Goal: Browse casually: Explore the website without a specific task or goal

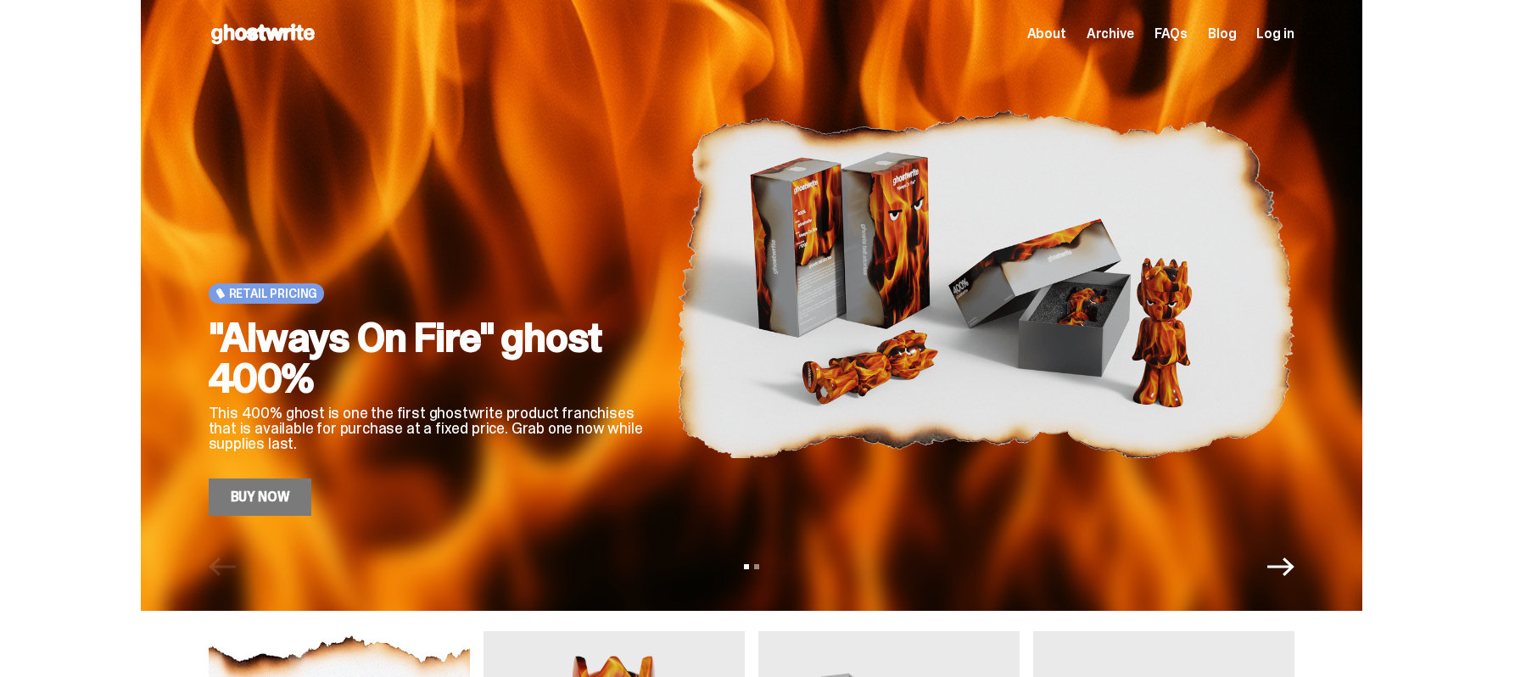
click at [1053, 31] on span "About" at bounding box center [1046, 34] width 39 height 14
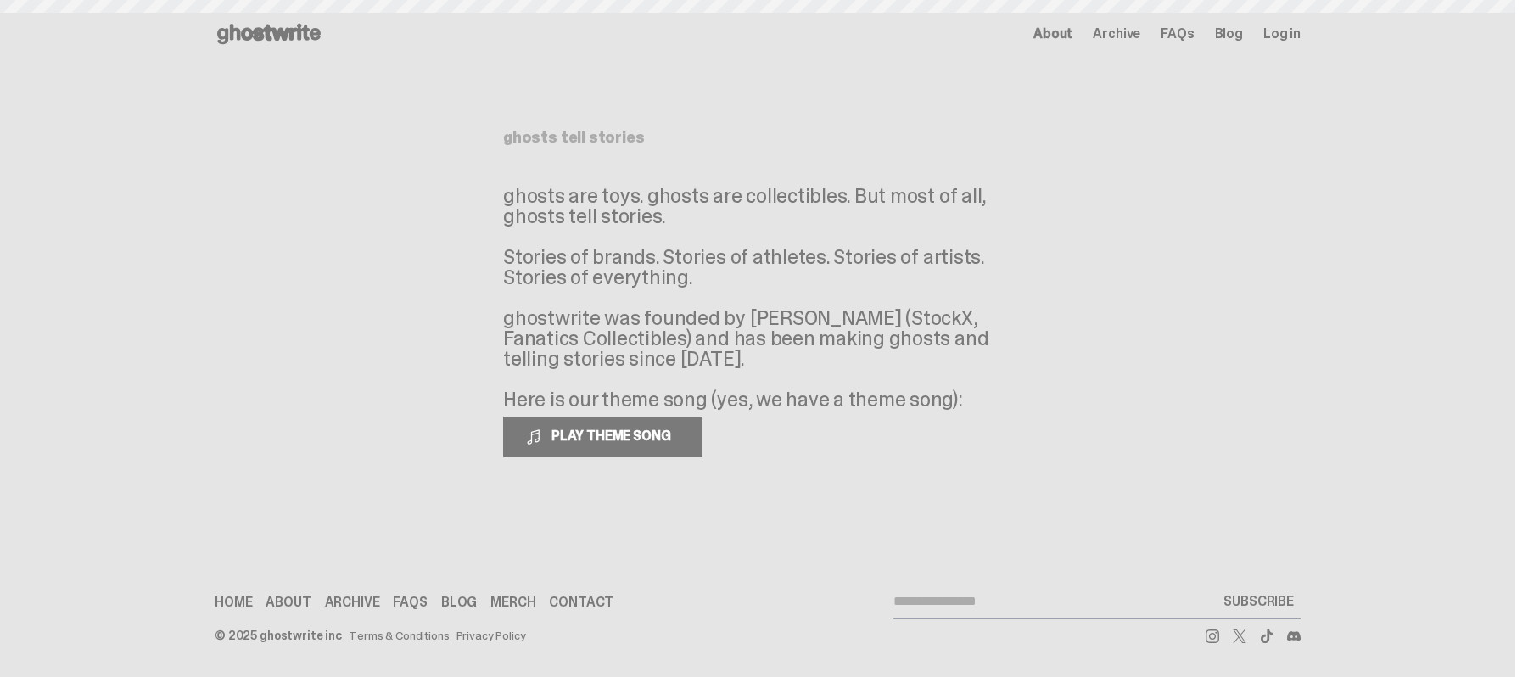
click at [1053, 31] on span "About" at bounding box center [1052, 34] width 39 height 14
click at [1127, 88] on main "Something went wrong! Hang in there while we get back on track ghosts tell stor…" at bounding box center [757, 280] width 1515 height 424
click at [1136, 30] on span "Archive" at bounding box center [1117, 34] width 48 height 14
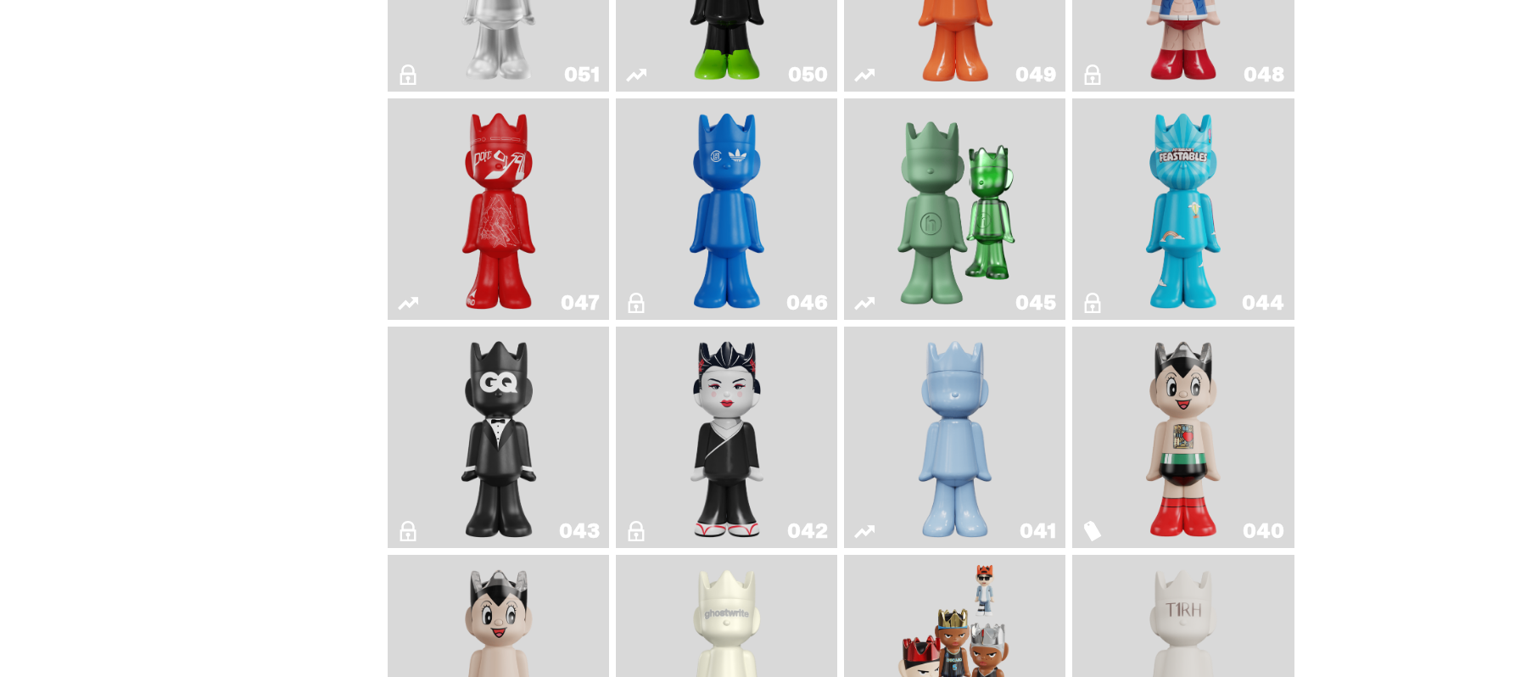
scroll to position [769, 0]
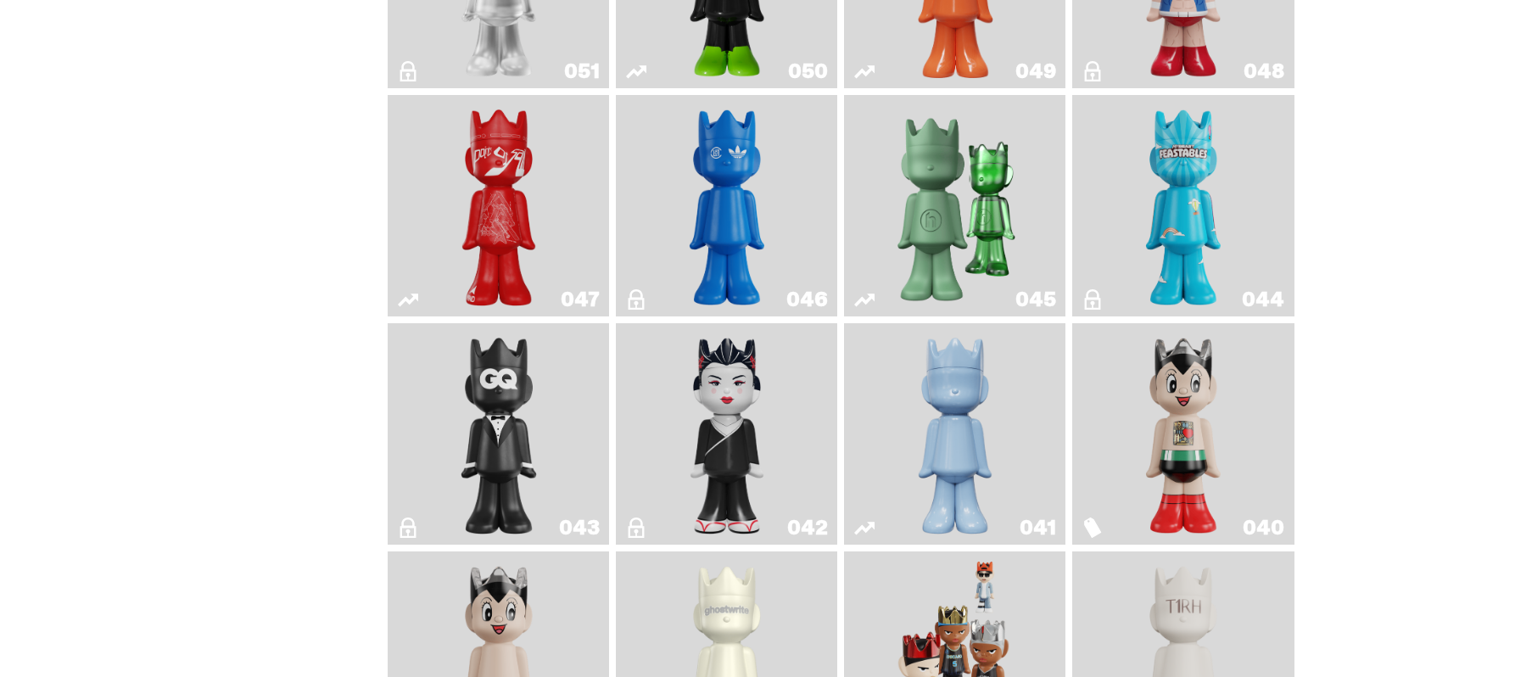
click at [950, 400] on img "Schrödinger's ghost: Winter Blue" at bounding box center [955, 434] width 90 height 208
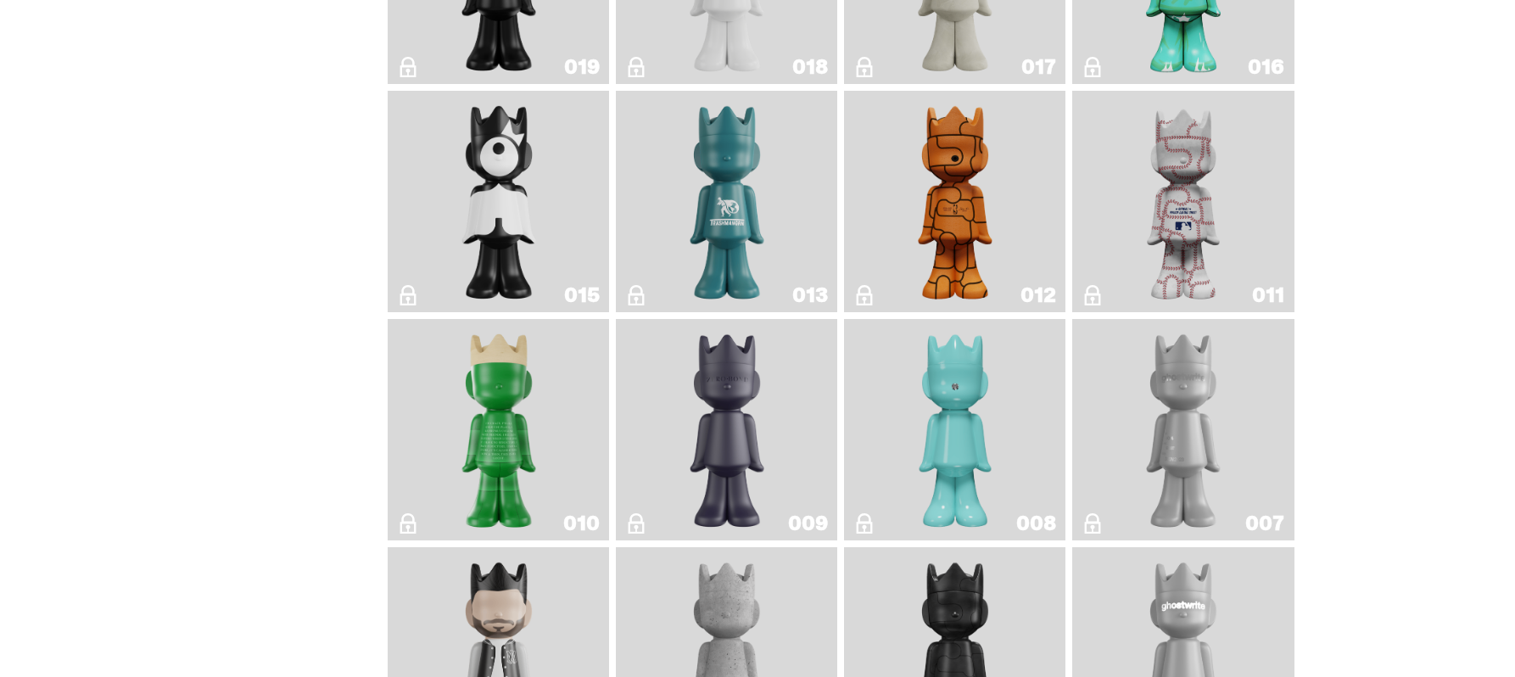
scroll to position [2792, 0]
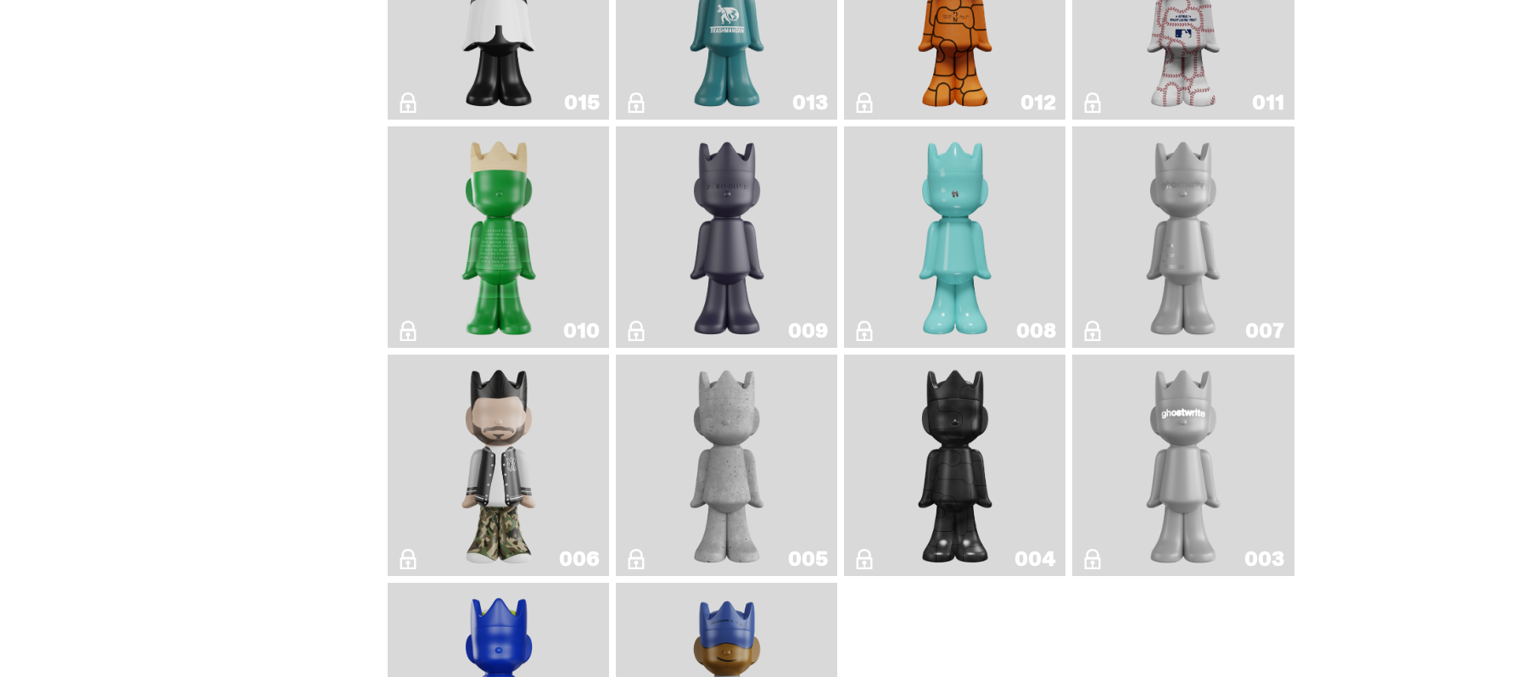
drag, startPoint x: 752, startPoint y: 266, endPoint x: 612, endPoint y: 393, distance: 188.6
drag, startPoint x: 612, startPoint y: 393, endPoint x: 466, endPoint y: 362, distance: 149.9
click at [466, 341] on img "JFG" at bounding box center [499, 237] width 90 height 208
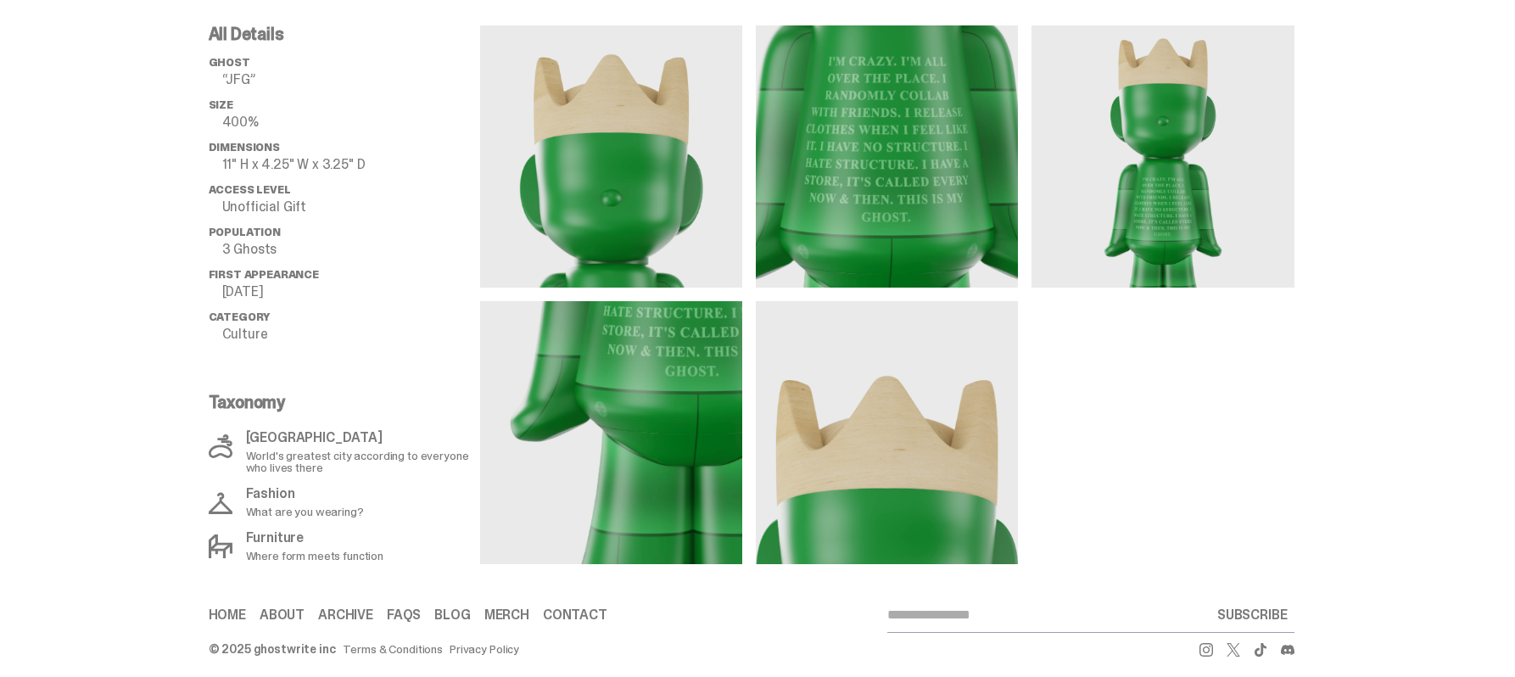
scroll to position [646, 0]
click at [383, 356] on div "All Details ghost “JFG” Size 400% Dimensions 11" H x 4.25" W x 3.25" D Access L…" at bounding box center [344, 294] width 271 height 539
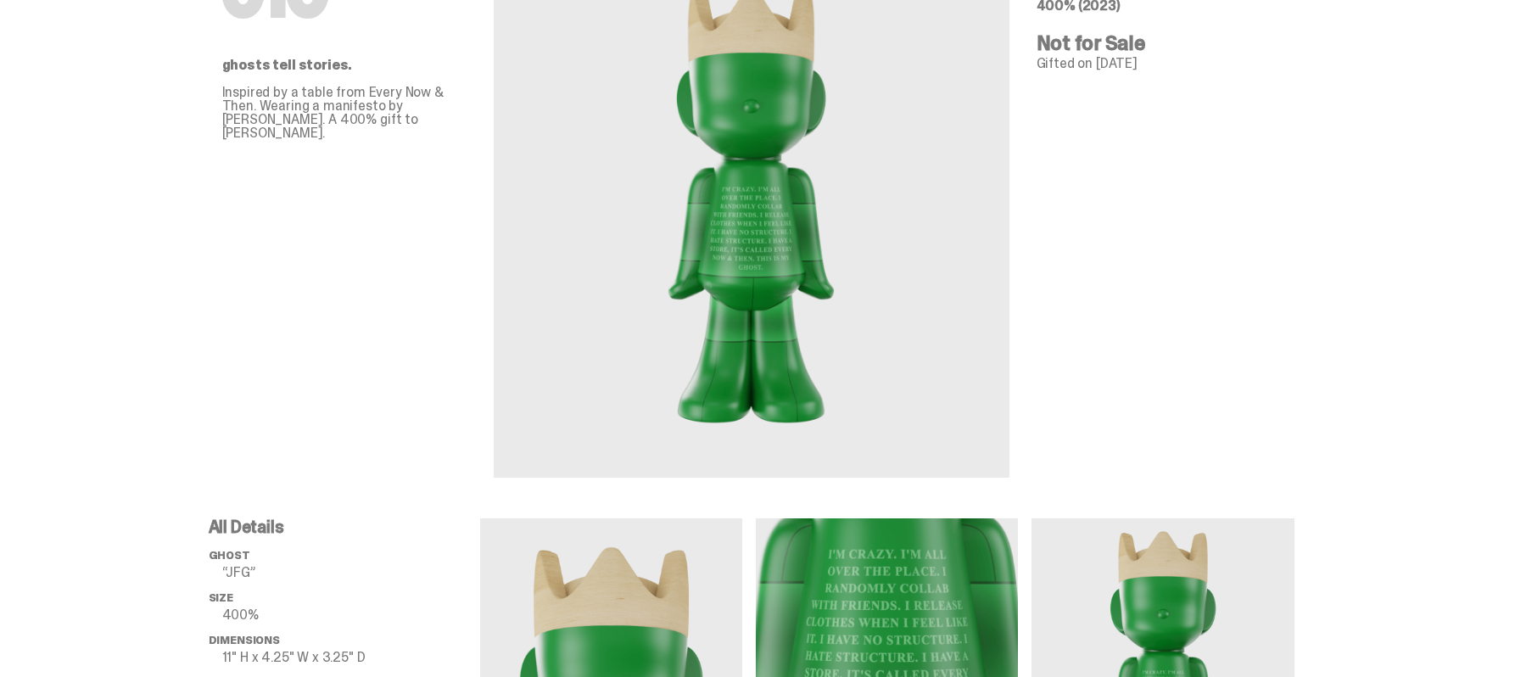
scroll to position [0, 0]
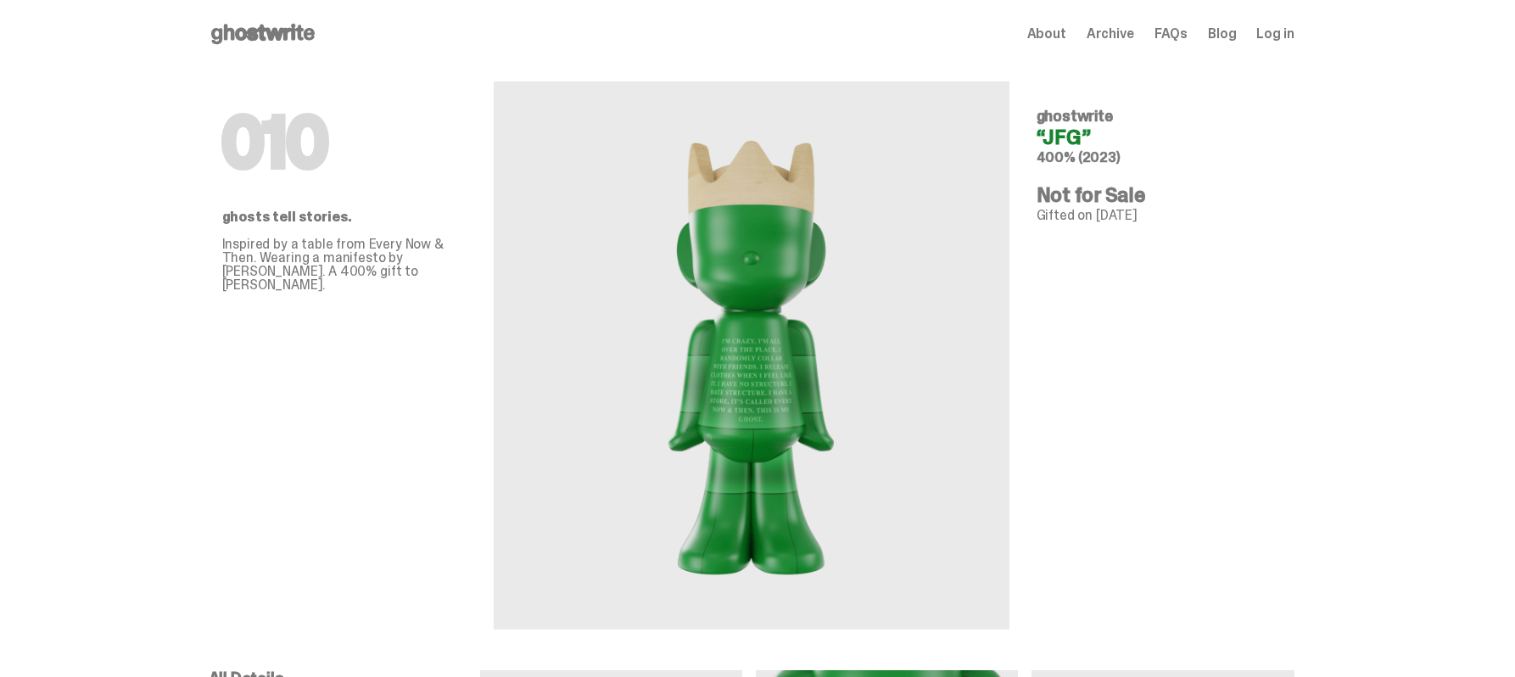
click at [276, 41] on icon at bounding box center [263, 33] width 109 height 27
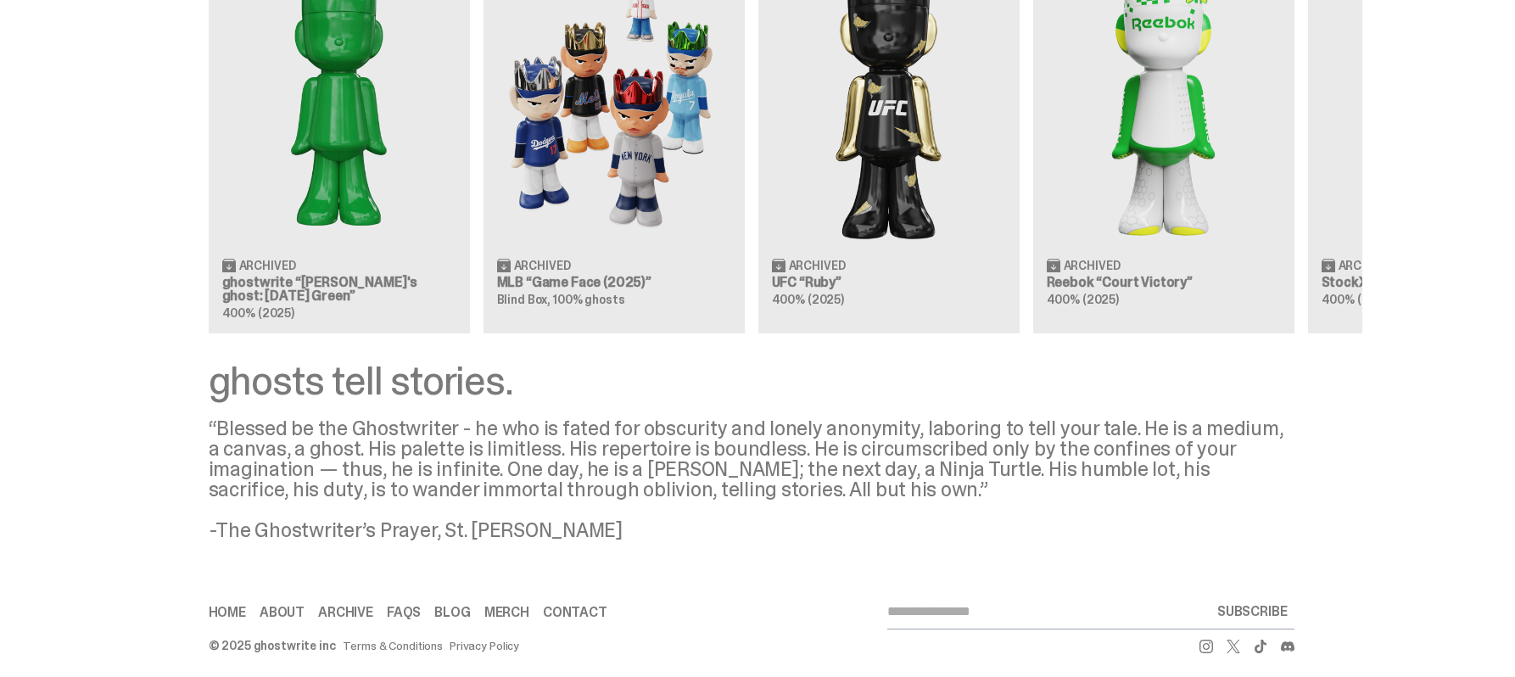
scroll to position [1585, 0]
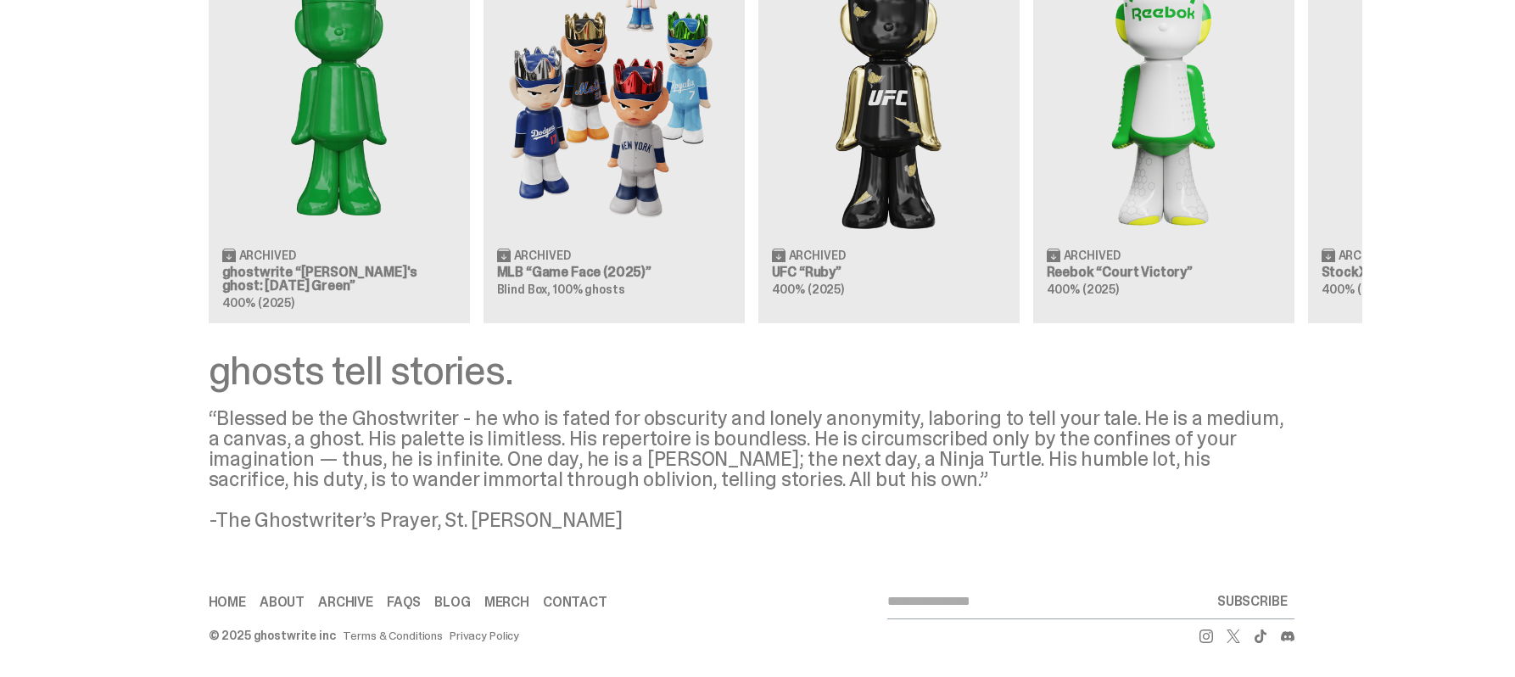
click at [540, 283] on div "Clearing Price: $151 Archived ghostwrite “[PERSON_NAME]'s ghost: [DATE] Green” …" at bounding box center [752, 112] width 1222 height 421
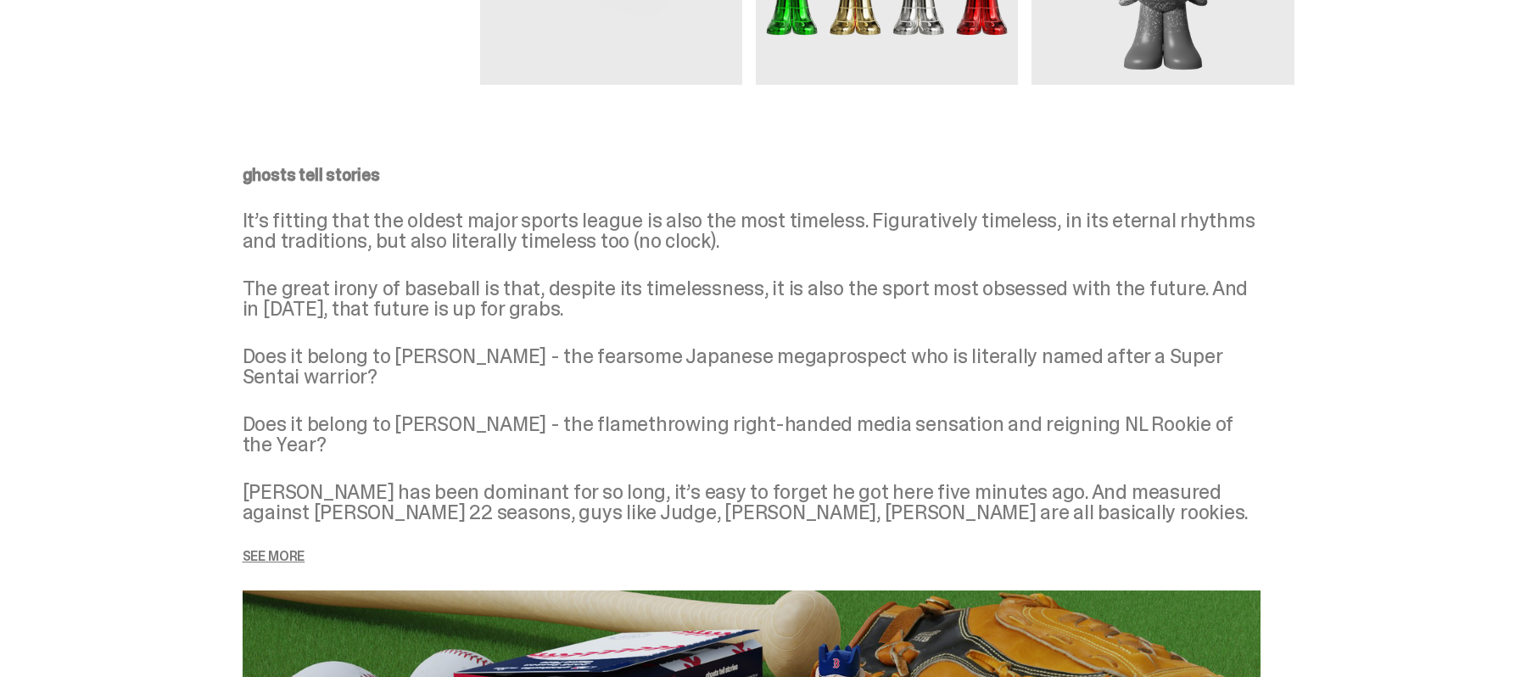
scroll to position [1999, 0]
click at [285, 549] on p "See more" at bounding box center [752, 556] width 1018 height 14
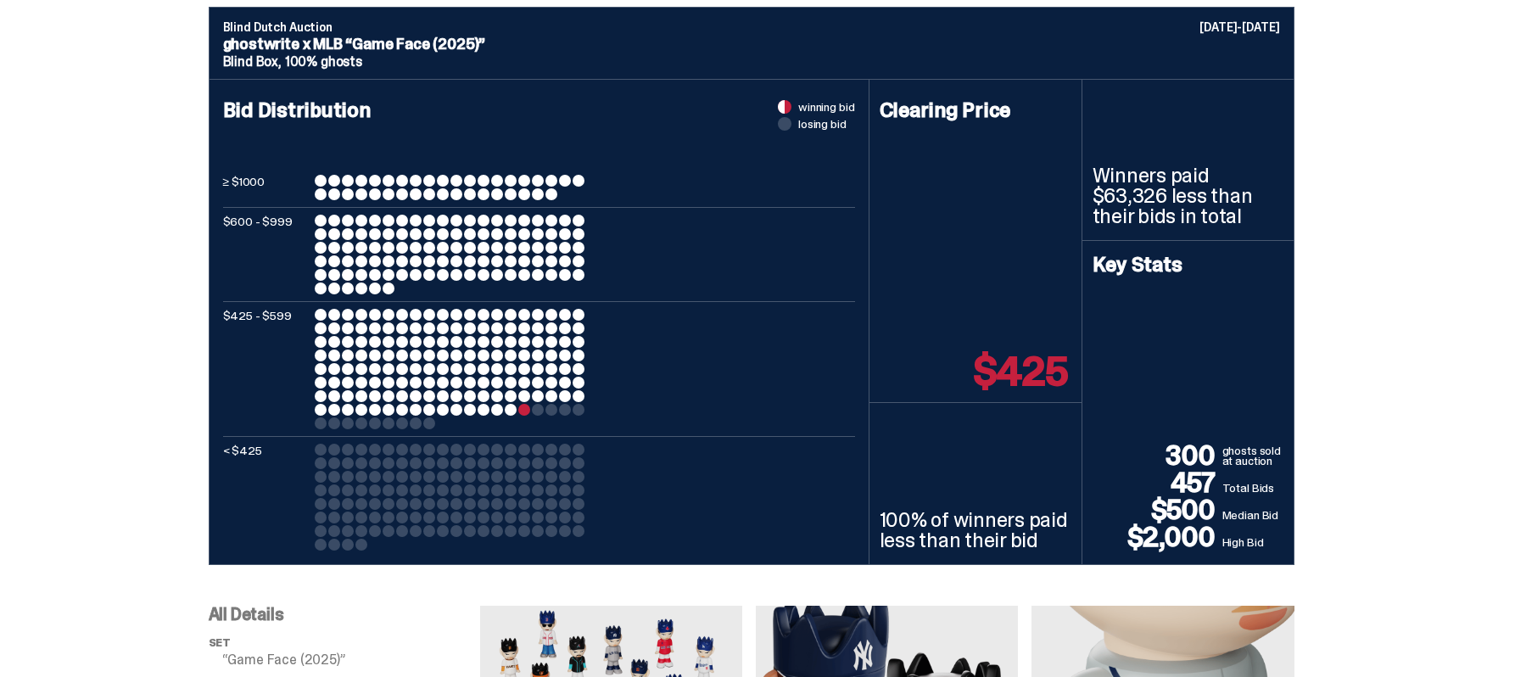
scroll to position [663, 0]
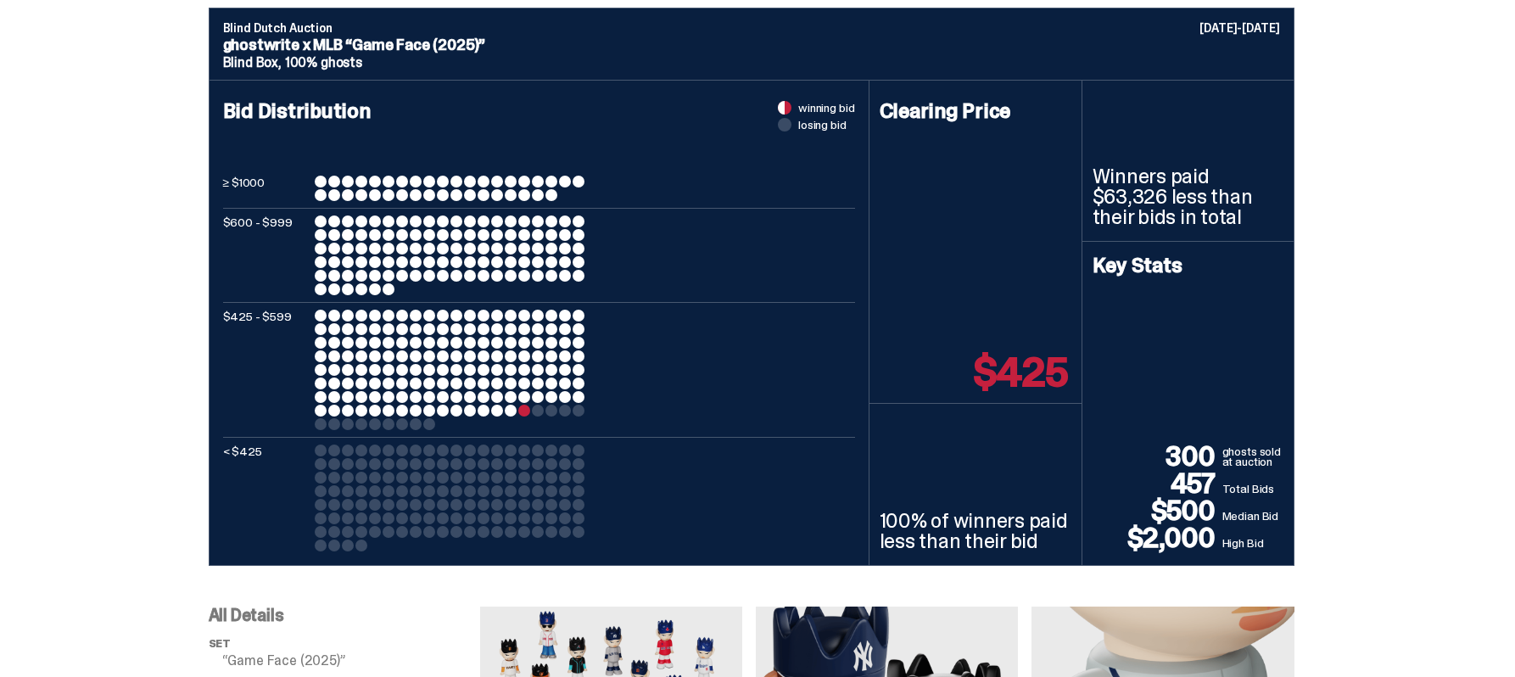
click at [1059, 375] on p "$425" at bounding box center [1020, 372] width 93 height 41
click at [515, 407] on div at bounding box center [511, 411] width 12 height 12
click at [379, 466] on div at bounding box center [375, 464] width 12 height 12
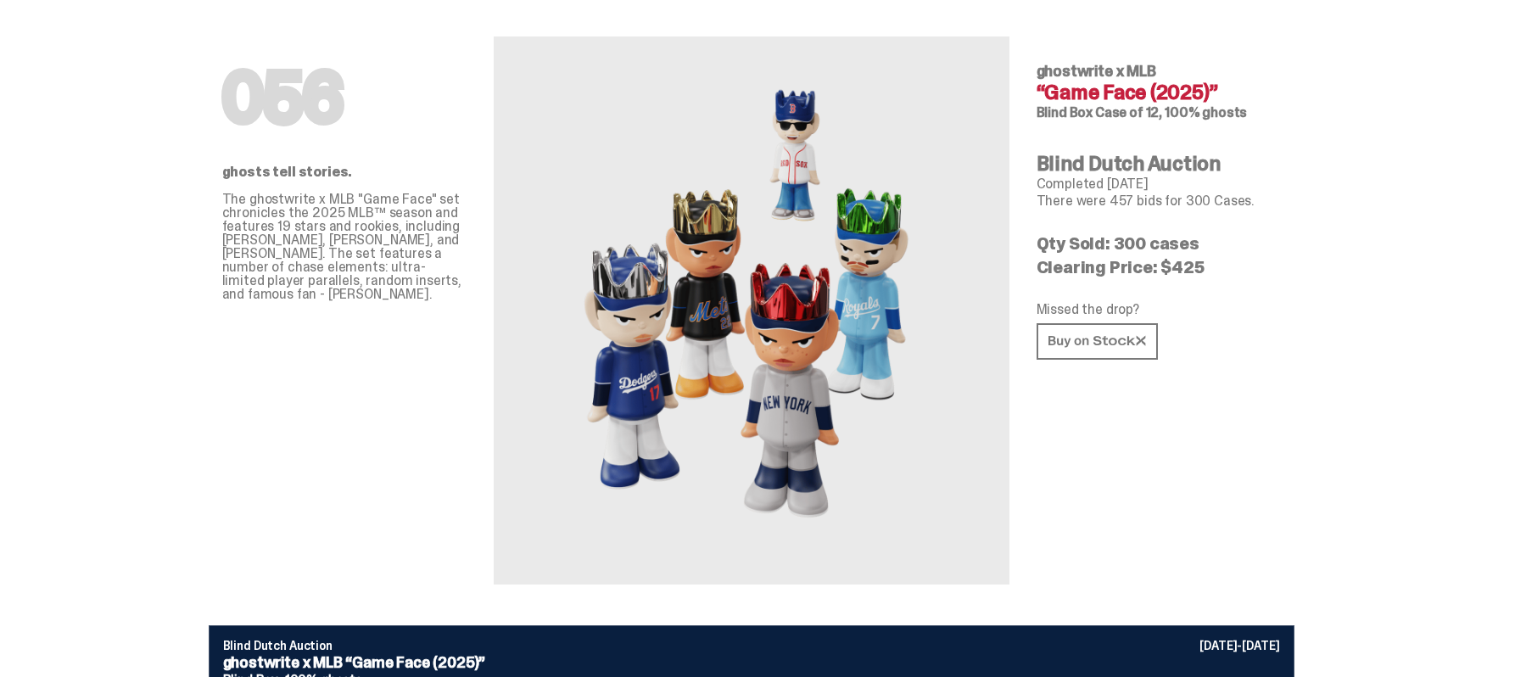
scroll to position [0, 0]
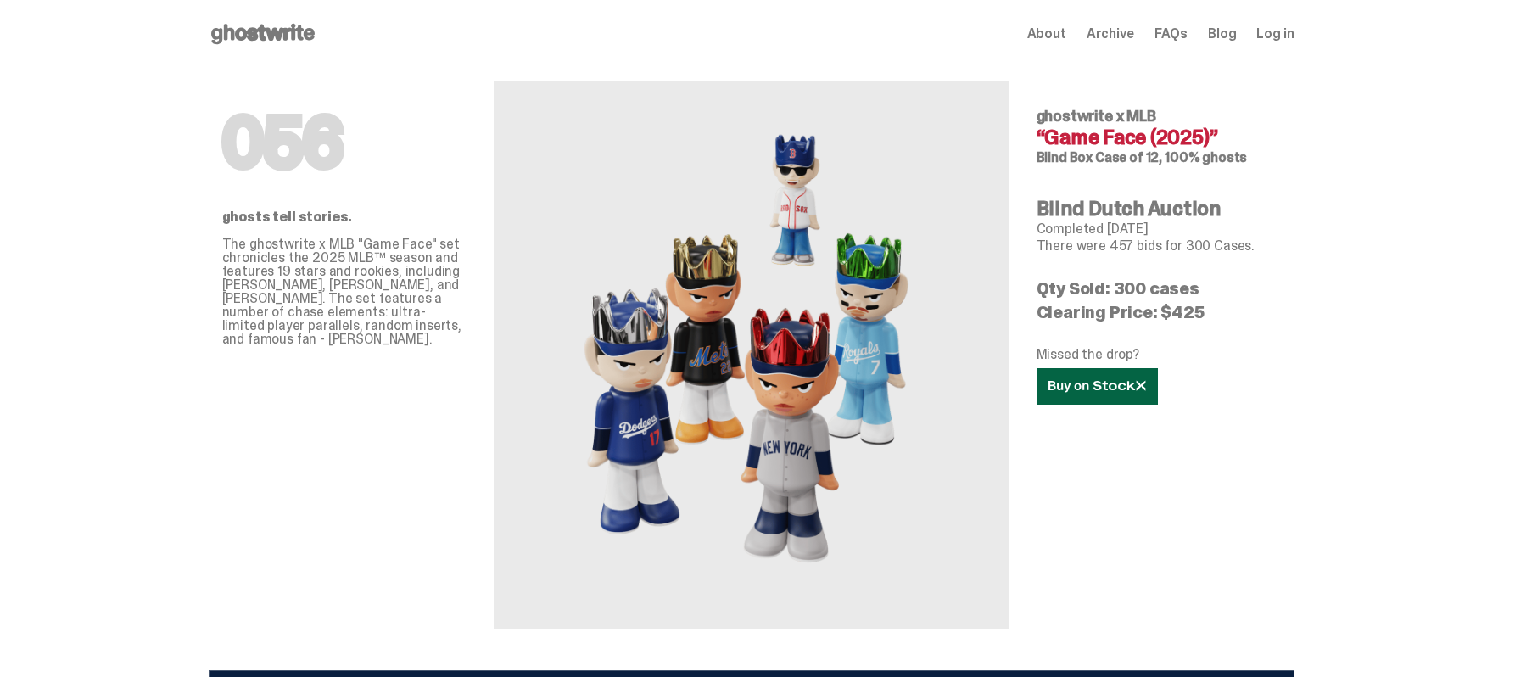
click at [1132, 397] on link at bounding box center [1097, 386] width 121 height 36
